Goal: Transaction & Acquisition: Book appointment/travel/reservation

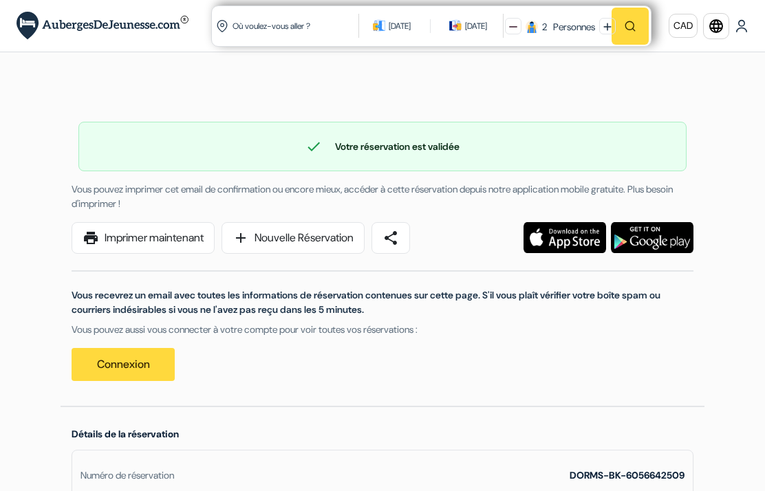
click at [293, 25] on input "Où voulez-vous aller ?" at bounding box center [296, 26] width 130 height 34
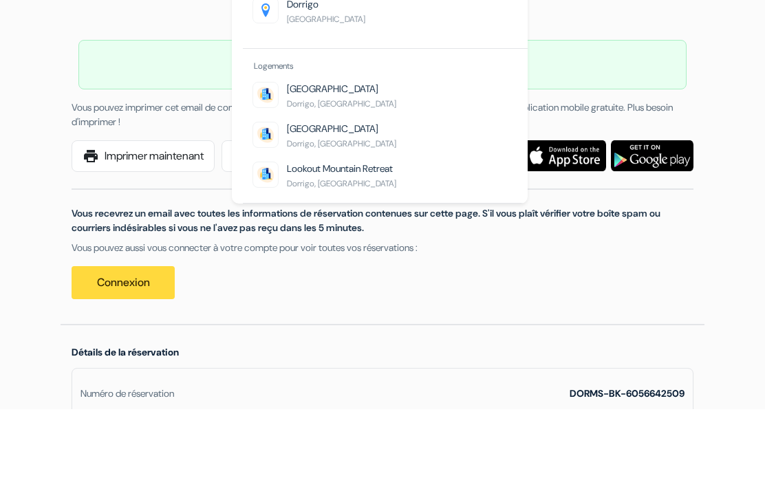
click at [313, 96] on span "[GEOGRAPHIC_DATA]" at bounding box center [326, 101] width 78 height 11
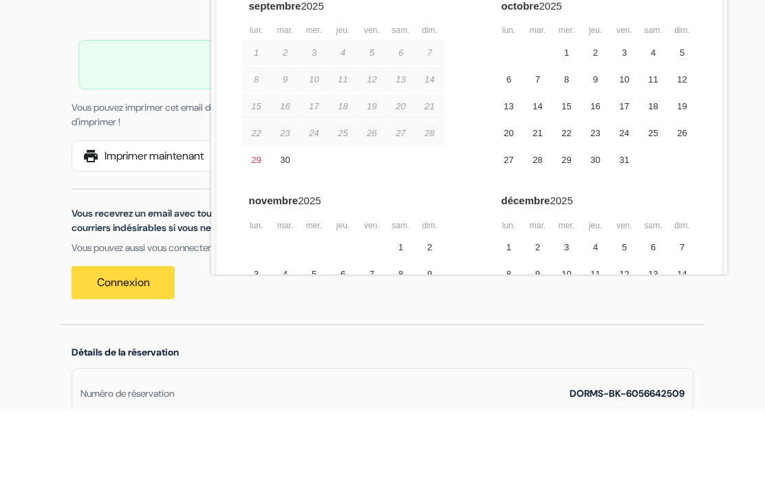
type input "Dorrigo, [GEOGRAPHIC_DATA]"
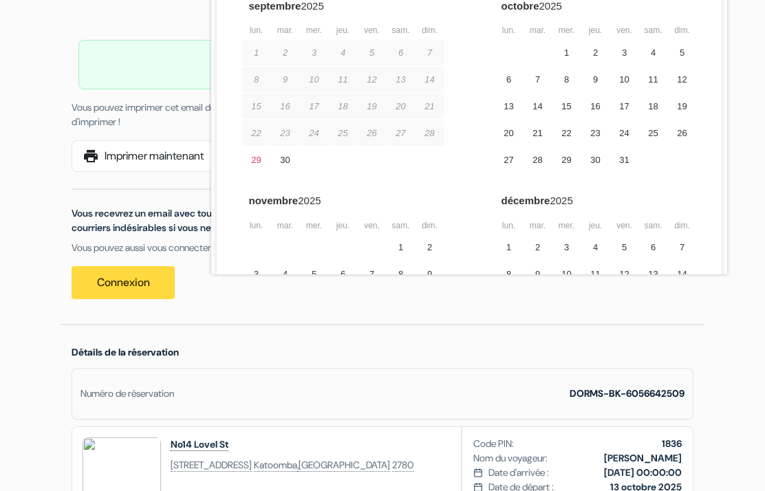
click at [507, 130] on div "20" at bounding box center [509, 132] width 29 height 25
click at [539, 140] on div "21" at bounding box center [538, 132] width 29 height 25
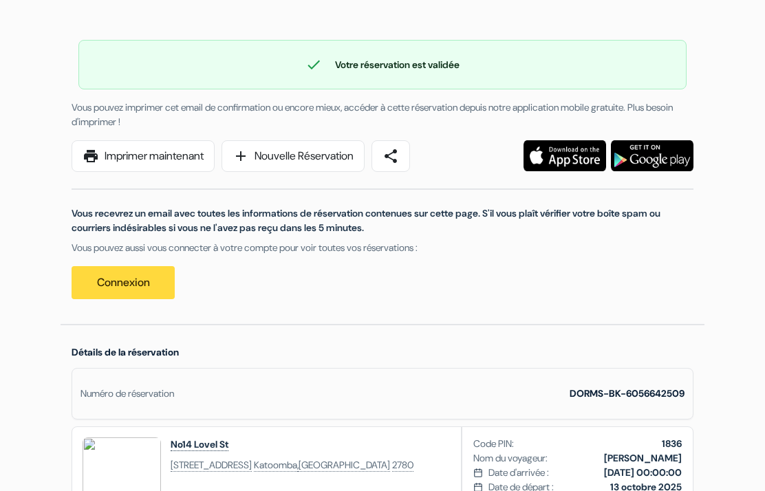
scroll to position [0, 0]
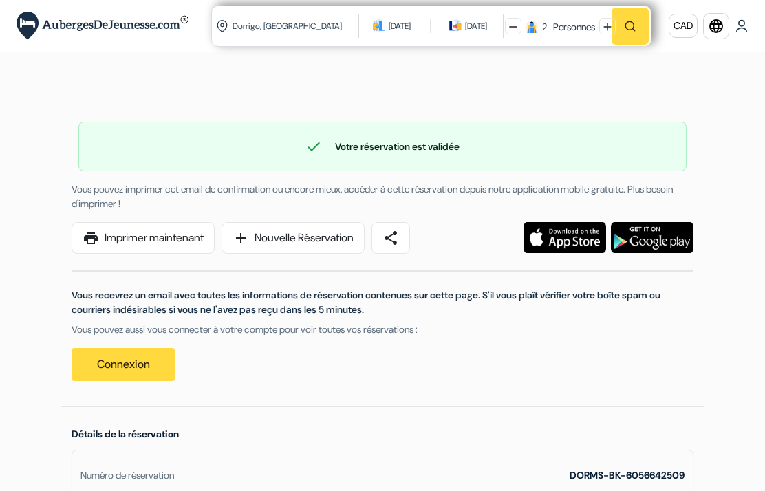
click at [628, 25] on img "button" at bounding box center [630, 26] width 12 height 12
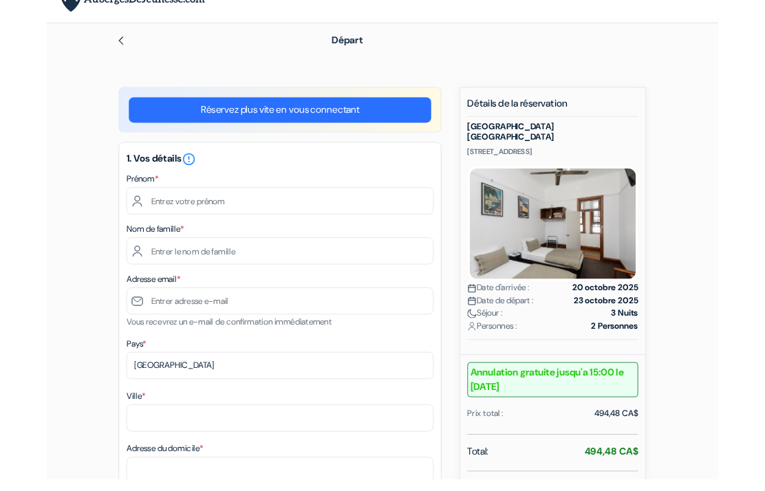
scroll to position [21, 0]
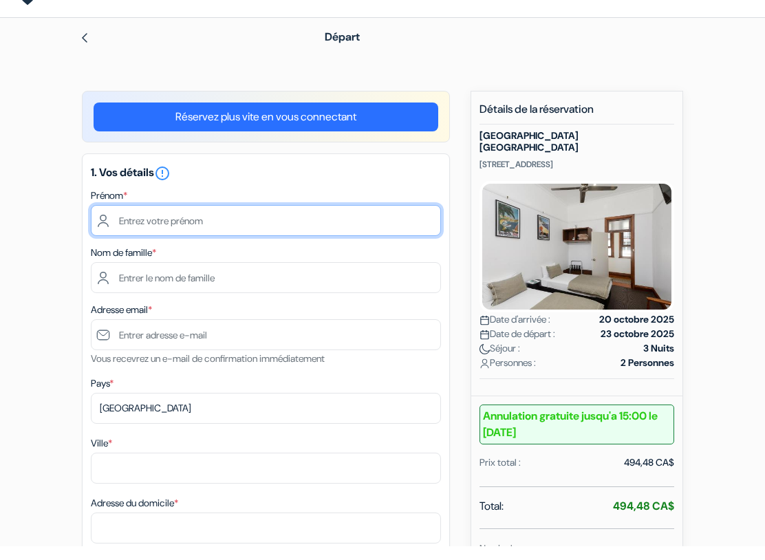
click at [169, 221] on input "text" at bounding box center [266, 234] width 350 height 31
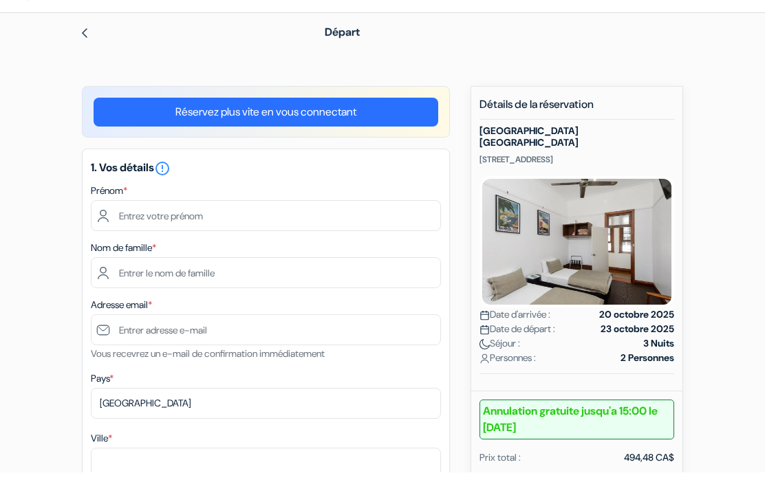
type input "Benoit"
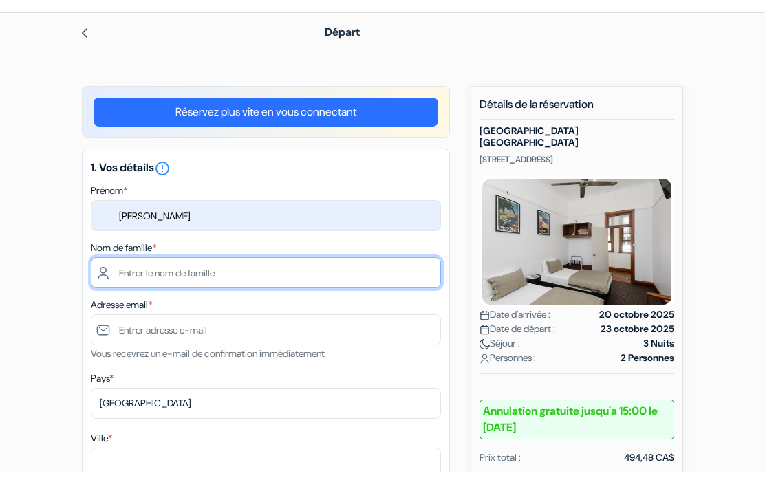
type input "Jolicoeur"
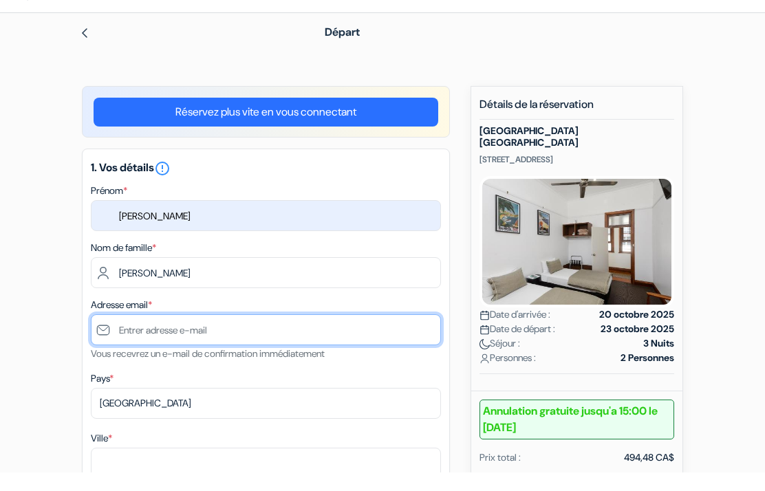
type input "[DOMAIN_NAME][EMAIL_ADDRESS][DOMAIN_NAME]"
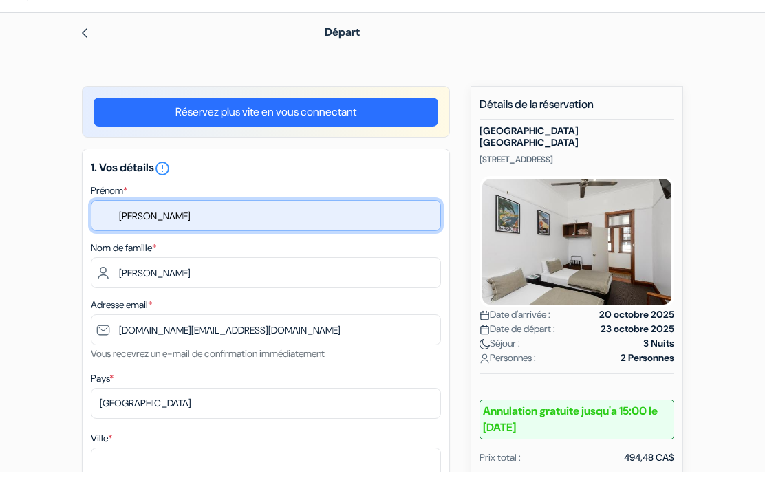
scroll to position [39, 0]
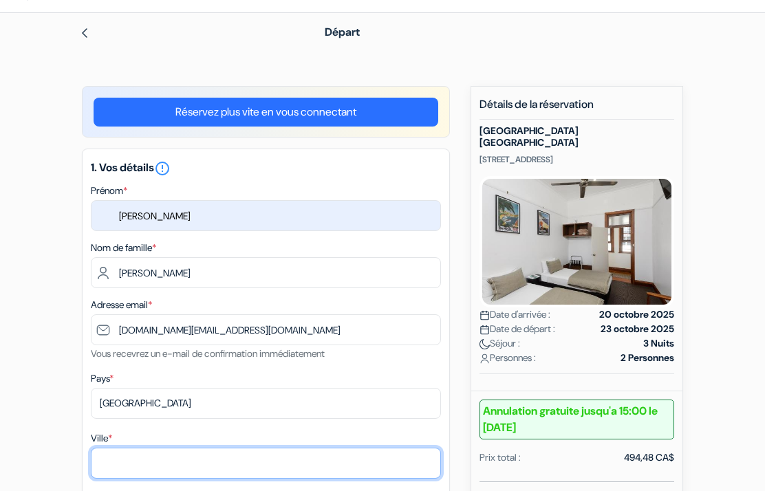
type input "Joliette"
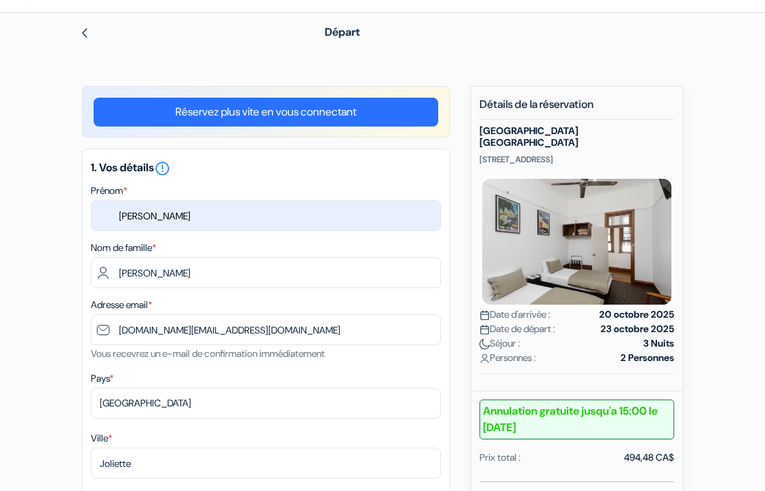
type input "1196, Boul. Base-de-roc"
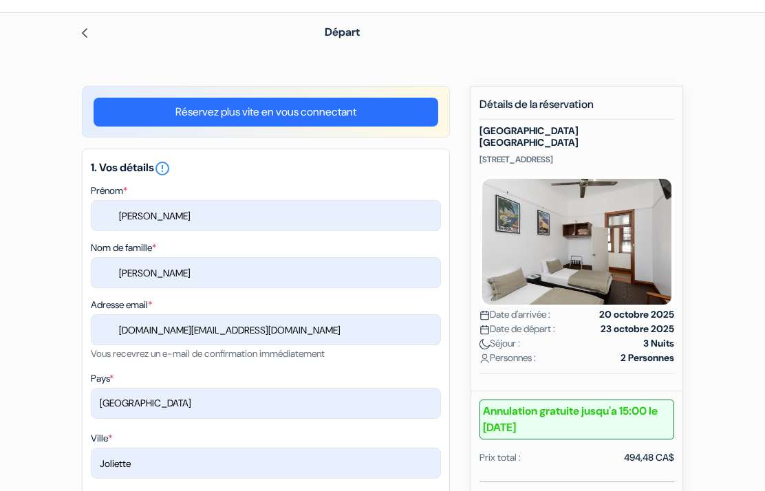
type input "J6E7T7"
type input "514-726-4693"
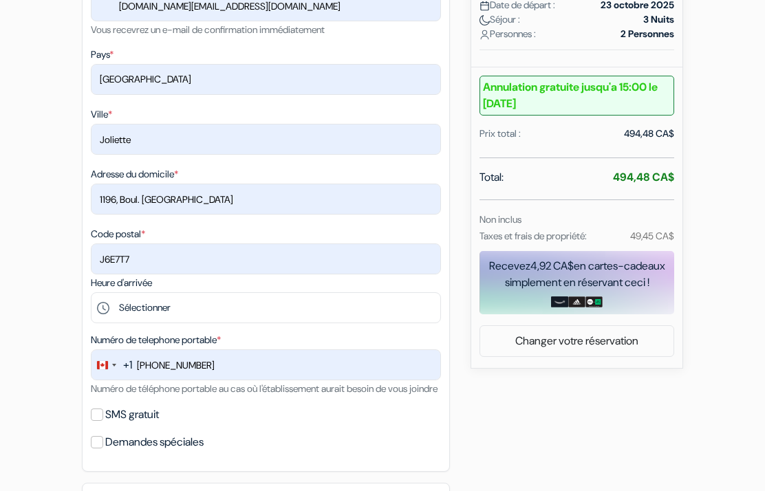
scroll to position [363, 0]
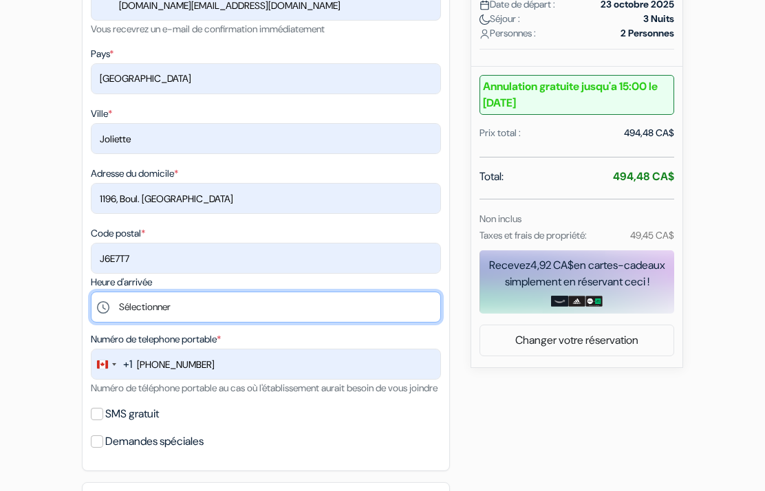
click at [147, 304] on select "Sélectionner 14:00 15:00 16:00 17:00 18:00 19:00 20:00 21:00" at bounding box center [266, 308] width 350 height 31
select select "15"
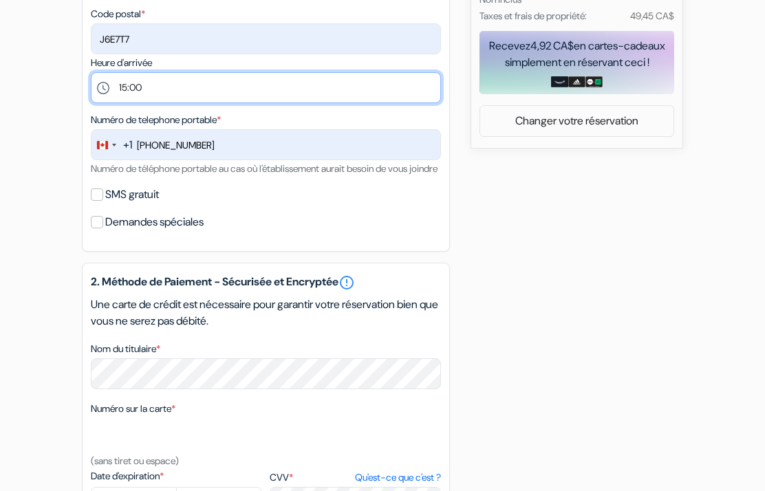
scroll to position [590, 0]
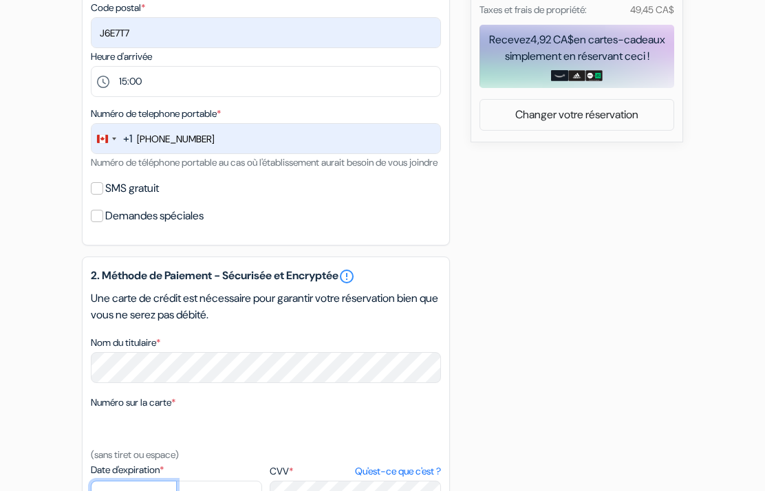
select select "08"
select select "2028"
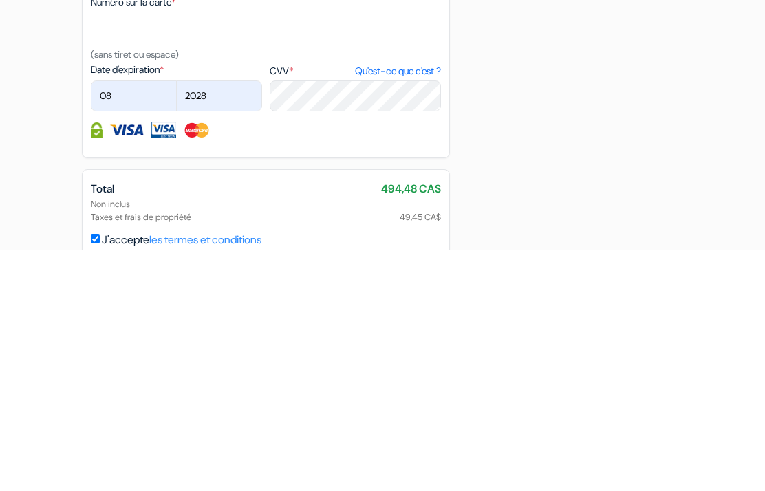
scroll to position [829, 0]
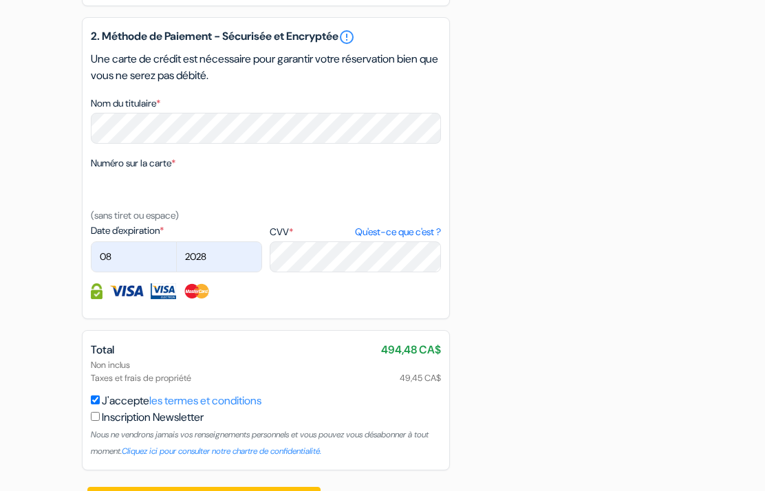
click at [211, 513] on button "Confirmer Loading..." at bounding box center [203, 500] width 233 height 26
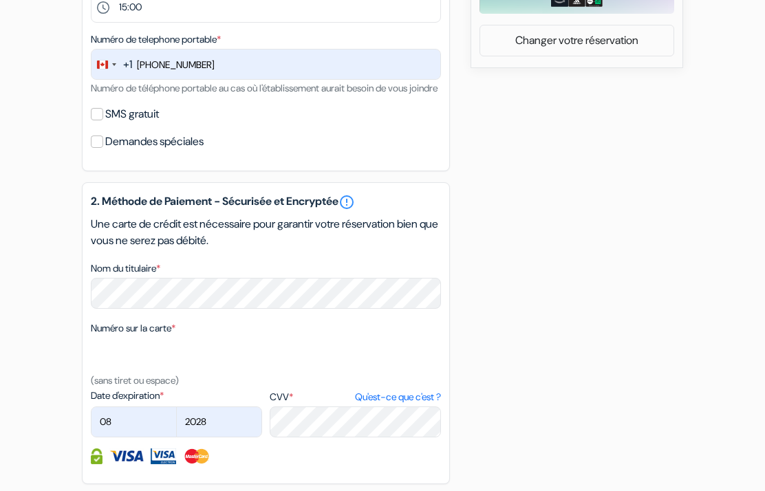
scroll to position [885, 0]
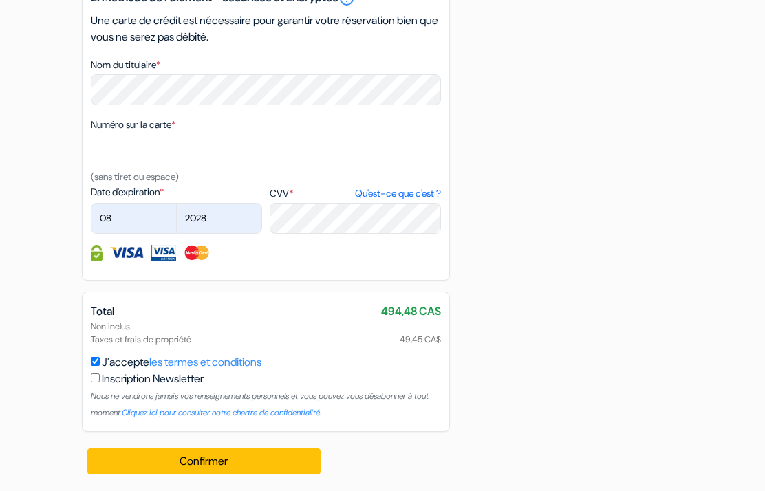
click at [218, 458] on button "Confirmer Loading..." at bounding box center [203, 462] width 233 height 26
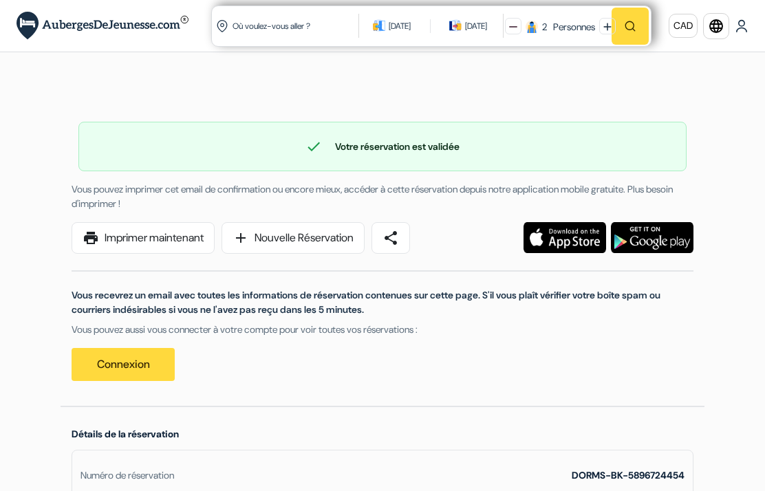
click at [283, 25] on input "Où voulez-vous aller ?" at bounding box center [296, 26] width 130 height 34
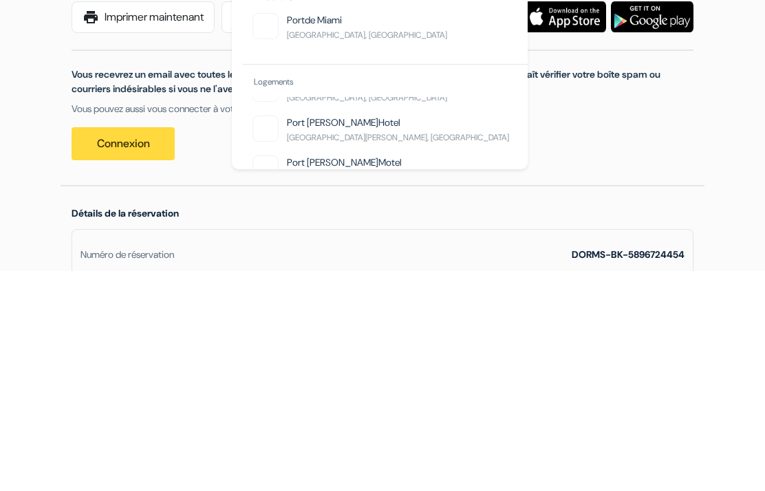
scroll to position [144, 0]
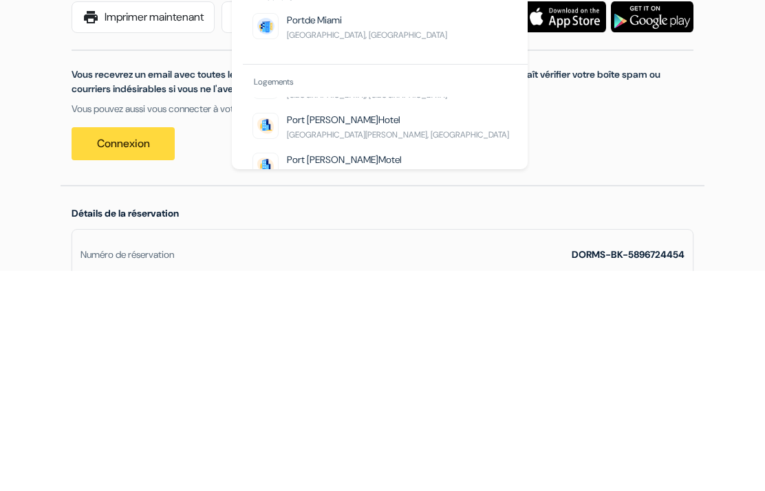
click at [345, 335] on span "[PERSON_NAME]" at bounding box center [343, 341] width 72 height 12
type input "[GEOGRAPHIC_DATA][PERSON_NAME] [GEOGRAPHIC_DATA][PERSON_NAME], [GEOGRAPHIC_DATA]"
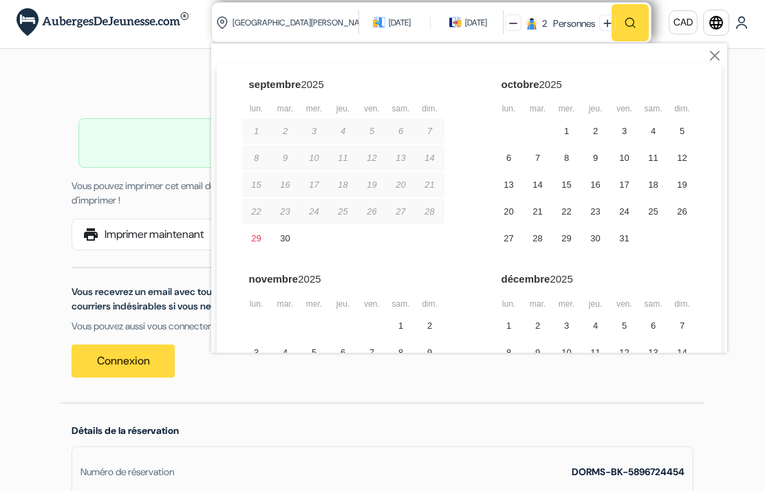
scroll to position [0, 0]
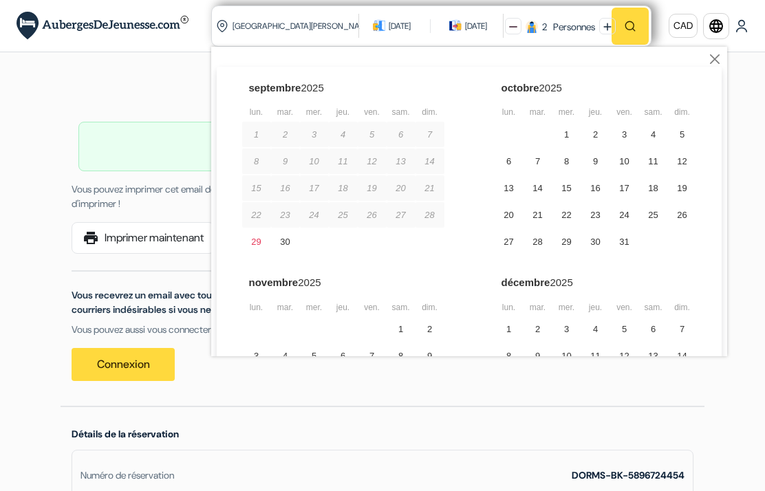
click at [659, 187] on div "18" at bounding box center [653, 188] width 29 height 25
click at [507, 216] on div "20" at bounding box center [509, 214] width 29 height 25
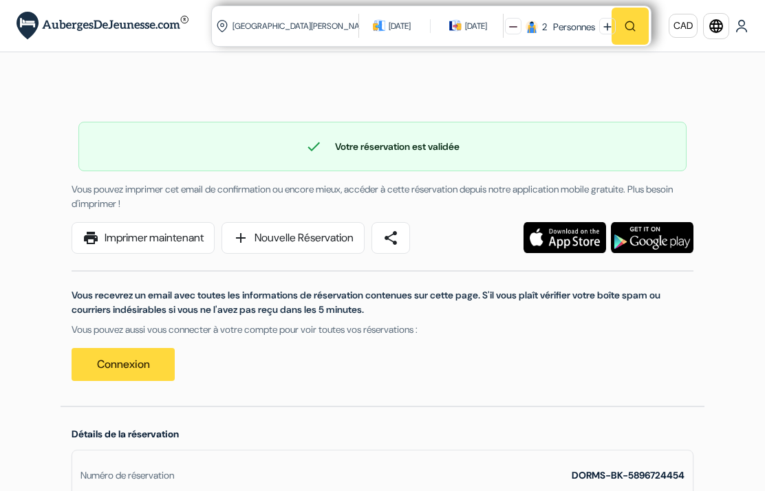
click at [635, 21] on img "button" at bounding box center [630, 26] width 12 height 12
